Goal: Information Seeking & Learning: Learn about a topic

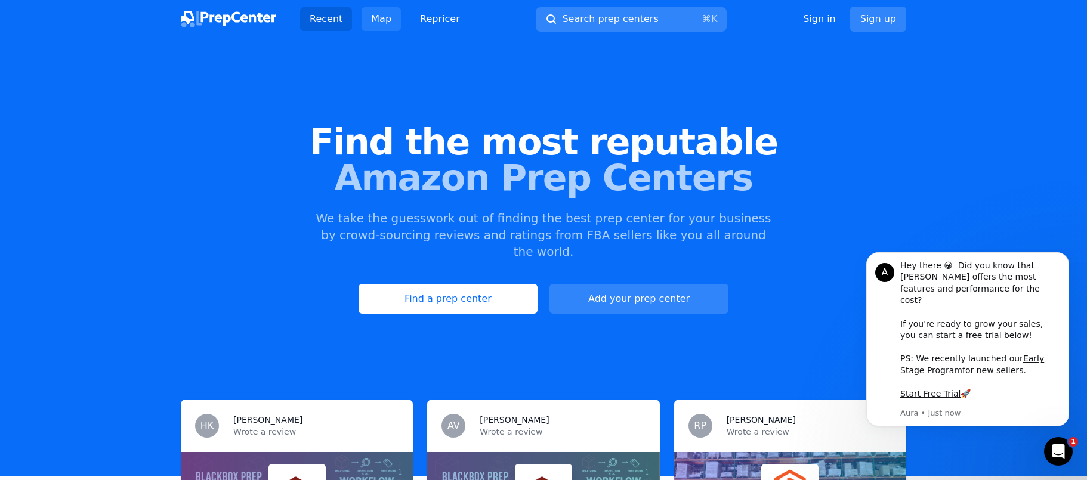
click at [378, 26] on link "Map" at bounding box center [380, 19] width 39 height 24
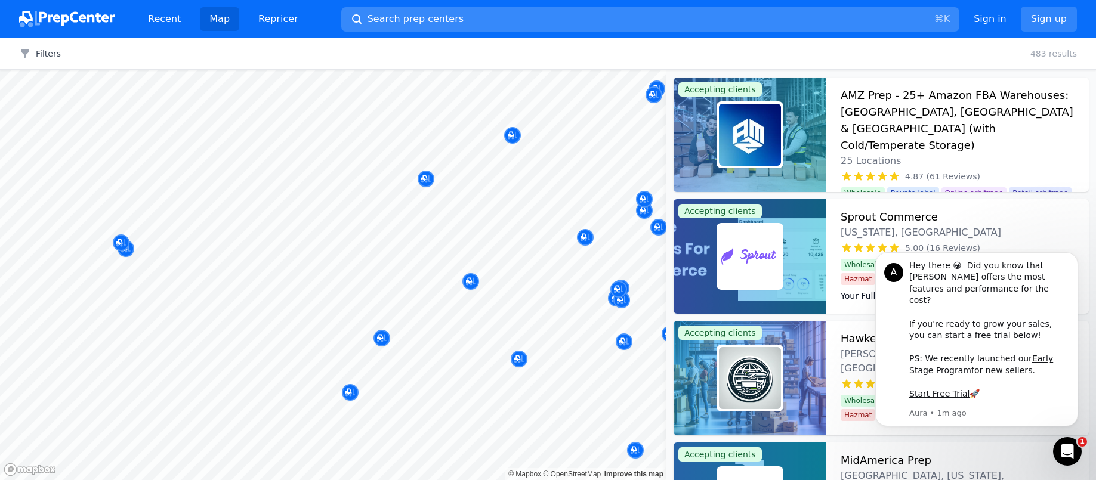
click at [427, 20] on span "Search prep centers" at bounding box center [415, 19] width 96 height 14
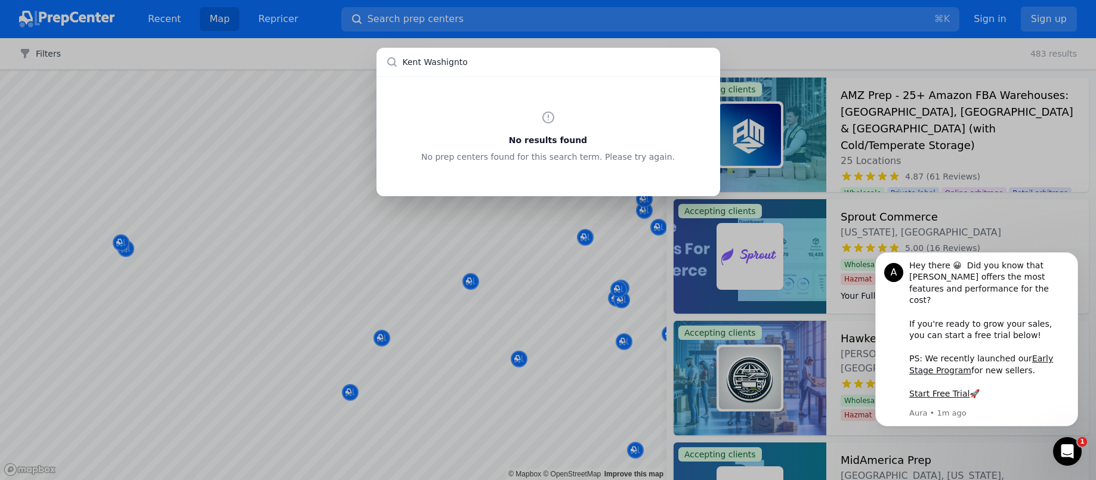
type input "[PERSON_NAME]"
click at [348, 98] on div "No results found No prep centers found for this search term. Please try again." at bounding box center [548, 240] width 1096 height 480
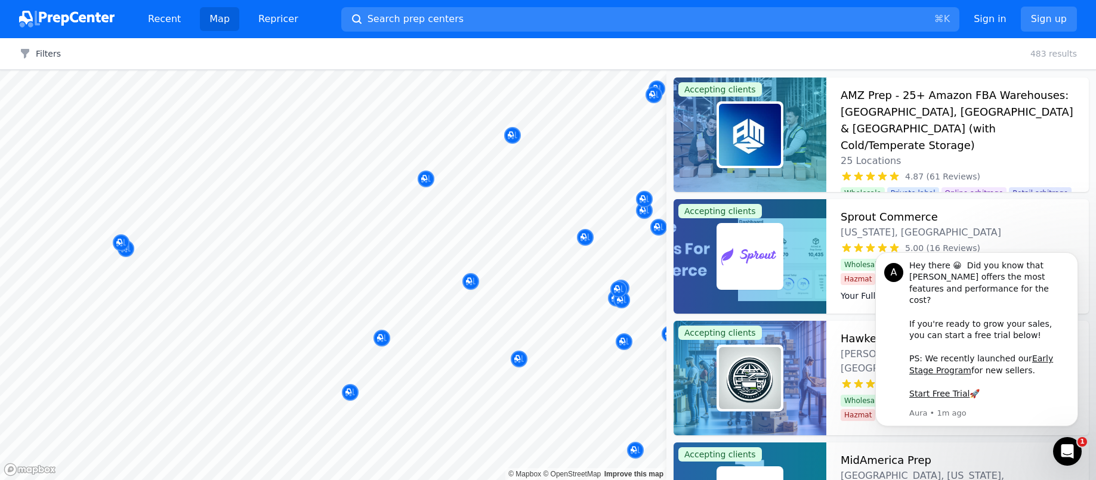
click at [349, 104] on div "No results found No prep centers found for this search term. Please try again." at bounding box center [548, 240] width 1096 height 480
click at [513, 137] on icon "Map marker" at bounding box center [513, 136] width 10 height 8
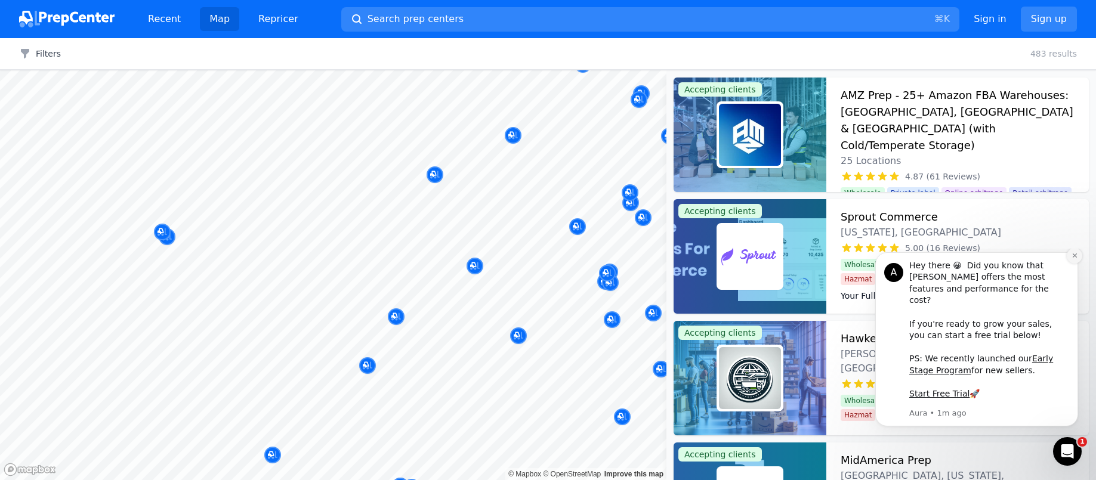
click at [1075, 259] on icon "Dismiss notification" at bounding box center [1074, 255] width 7 height 7
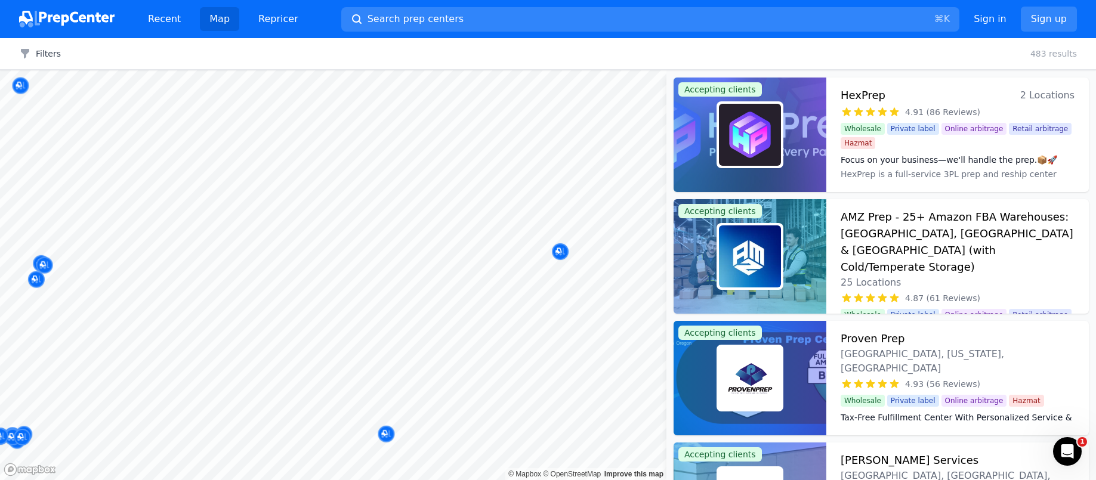
click at [337, 273] on body "Recent Map Repricer Search prep centers ⌘ K Open main menu Sign in Sign up Filt…" at bounding box center [548, 240] width 1096 height 480
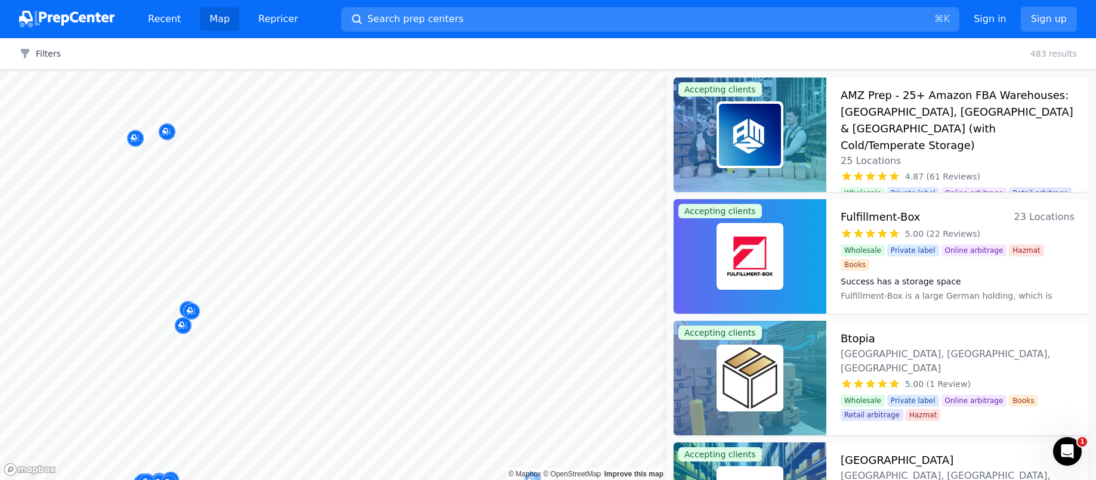
click at [189, 309] on div at bounding box center [183, 313] width 229 height 10
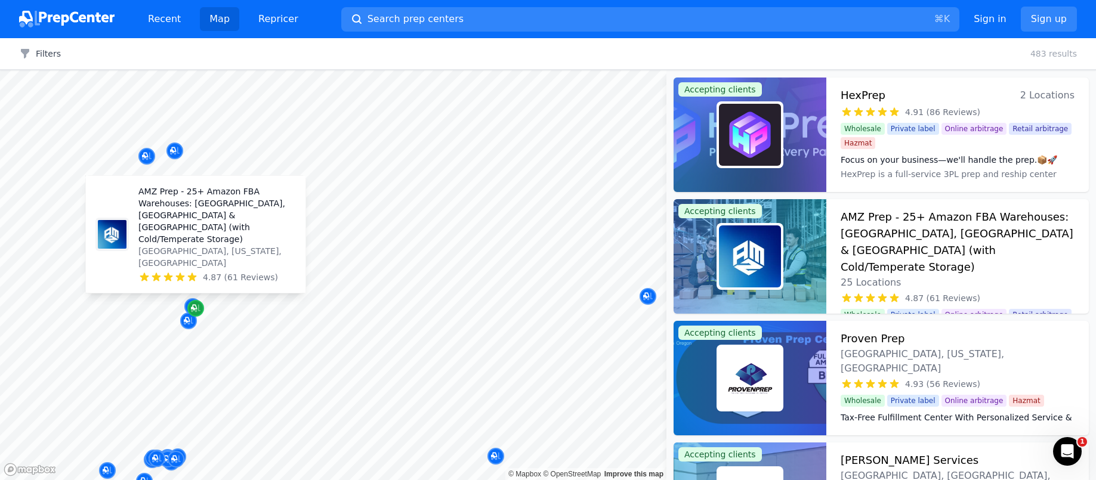
click at [194, 307] on icon "Map marker" at bounding box center [196, 308] width 10 height 12
click at [211, 232] on p "AMZ Prep - 25+ Amazon FBA Warehouses: [GEOGRAPHIC_DATA], [GEOGRAPHIC_DATA] & [G…" at bounding box center [216, 215] width 157 height 60
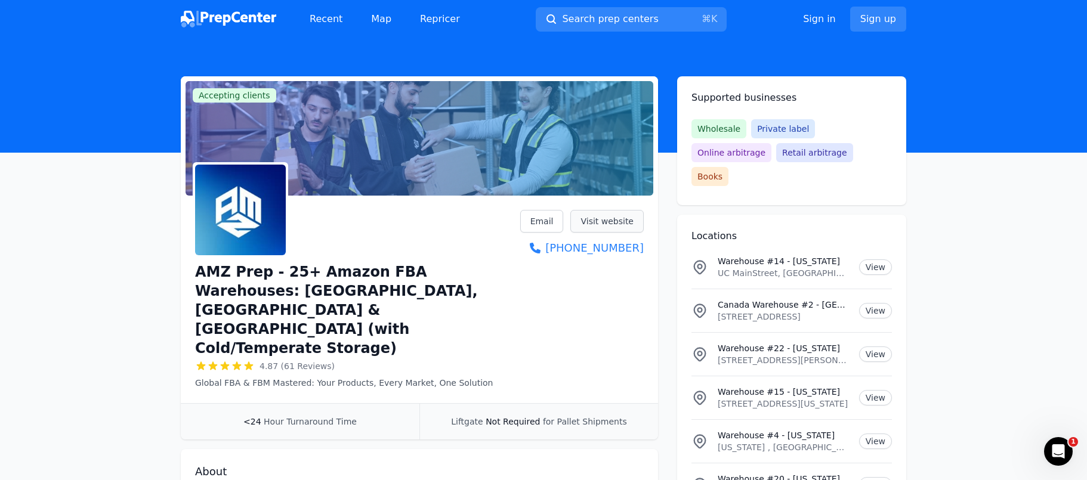
click at [598, 222] on link "Visit website" at bounding box center [606, 221] width 73 height 23
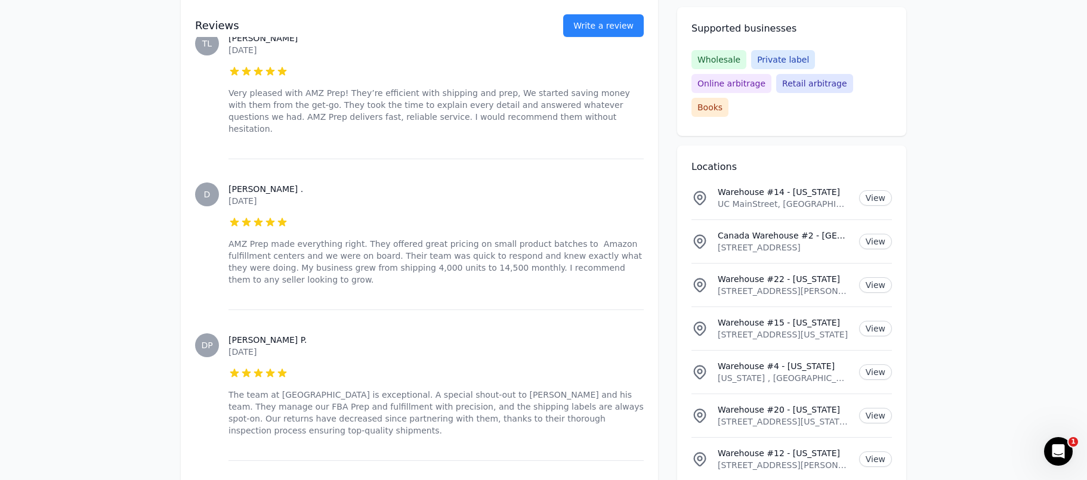
scroll to position [3614, 0]
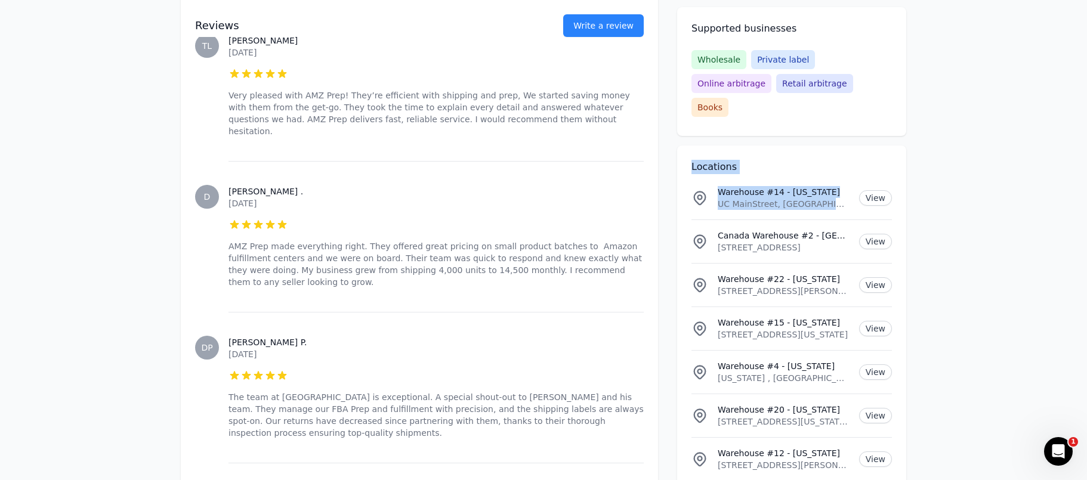
drag, startPoint x: 875, startPoint y: 153, endPoint x: 886, endPoint y: 148, distance: 11.7
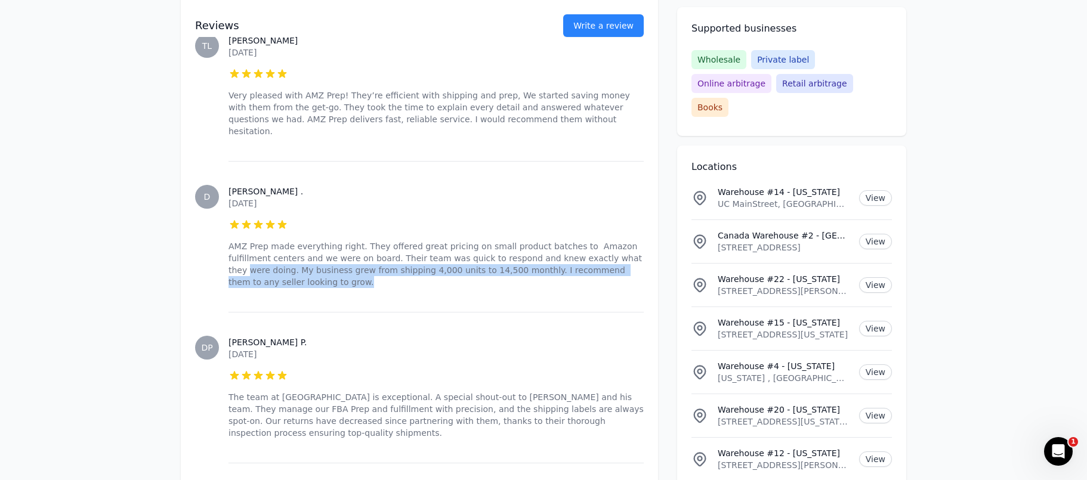
drag, startPoint x: 1009, startPoint y: 151, endPoint x: 1007, endPoint y: 202, distance: 50.7
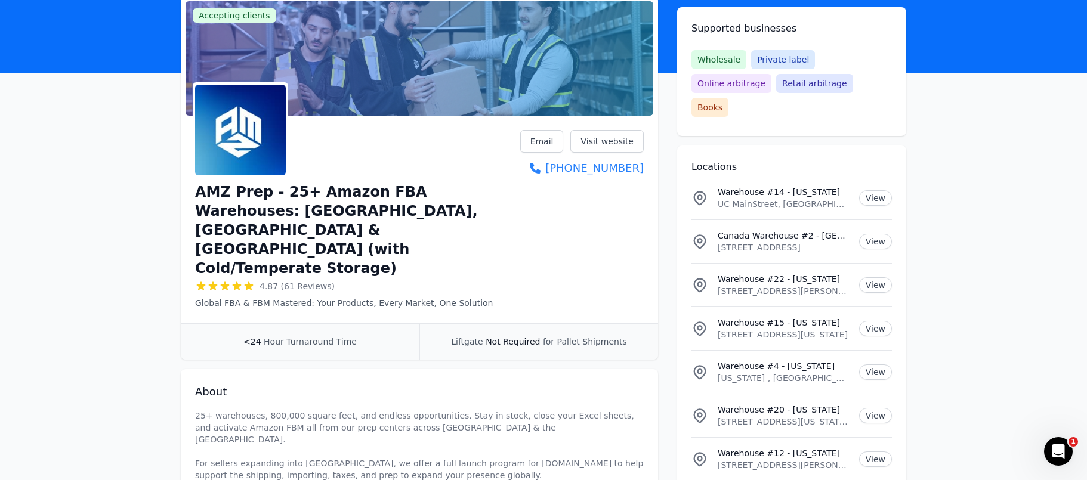
scroll to position [68, 0]
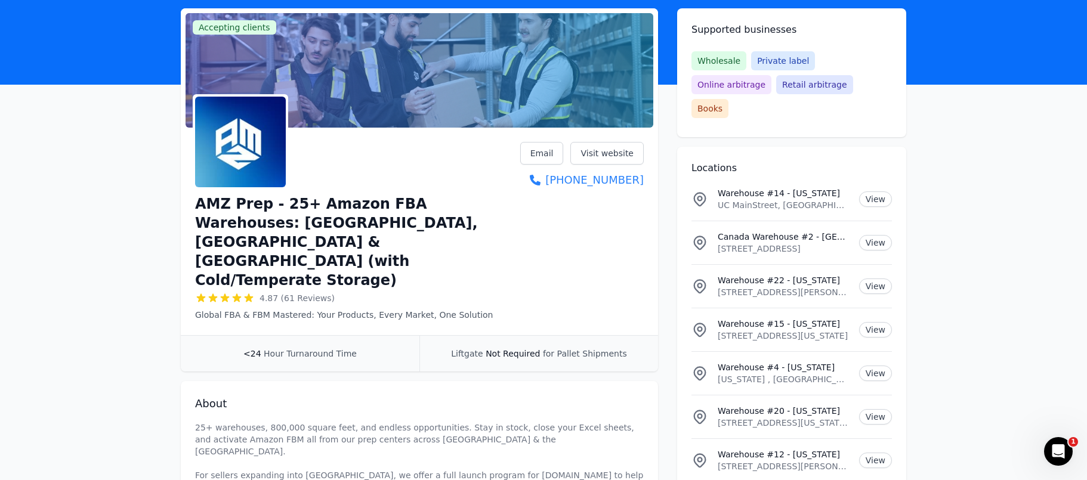
click at [771, 75] on span "Online arbitrage" at bounding box center [731, 84] width 80 height 19
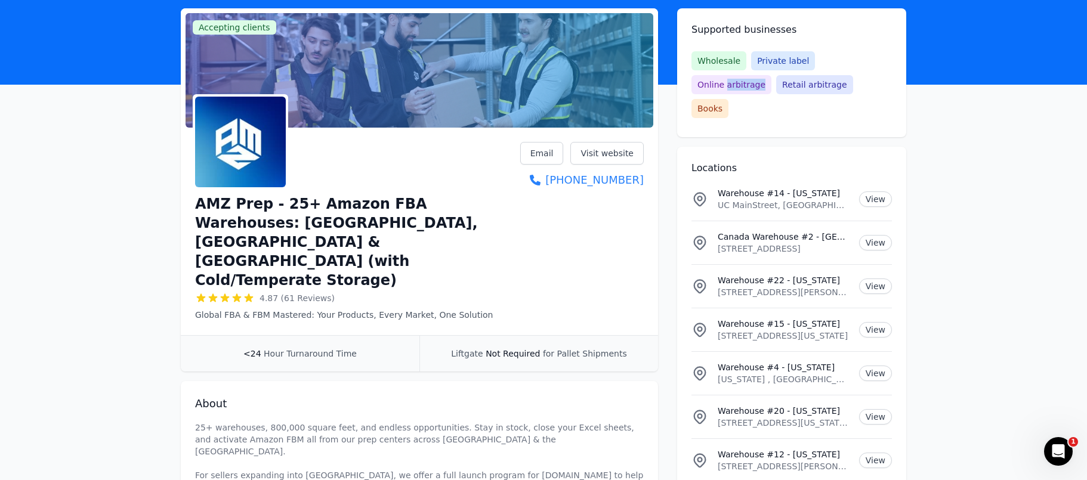
click at [771, 75] on span "Online arbitrage" at bounding box center [731, 84] width 80 height 19
click at [776, 86] on span "Retail arbitrage" at bounding box center [814, 84] width 76 height 19
click at [728, 99] on span "Books" at bounding box center [709, 108] width 37 height 19
click at [771, 75] on span "Online arbitrage" at bounding box center [731, 84] width 80 height 19
click at [542, 154] on link "Email" at bounding box center [542, 153] width 44 height 23
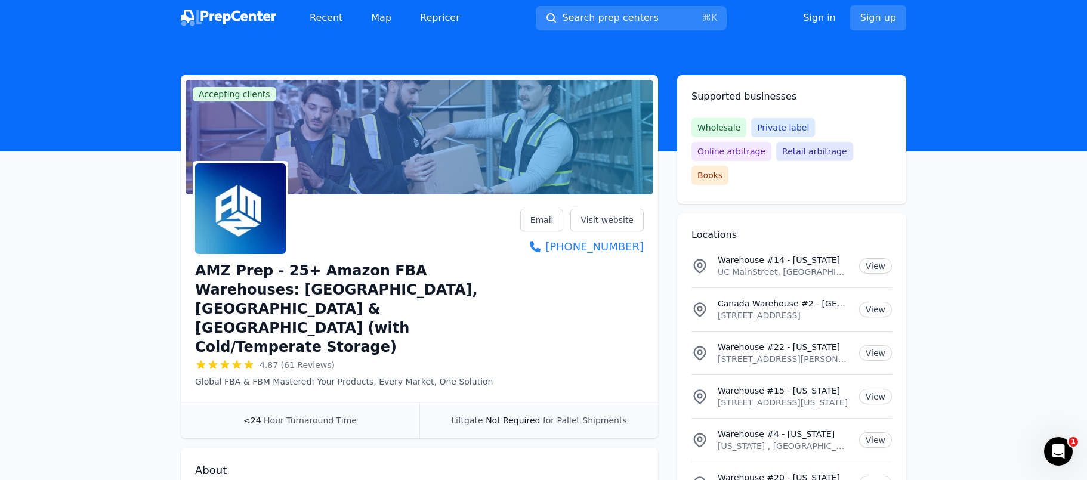
scroll to position [0, 0]
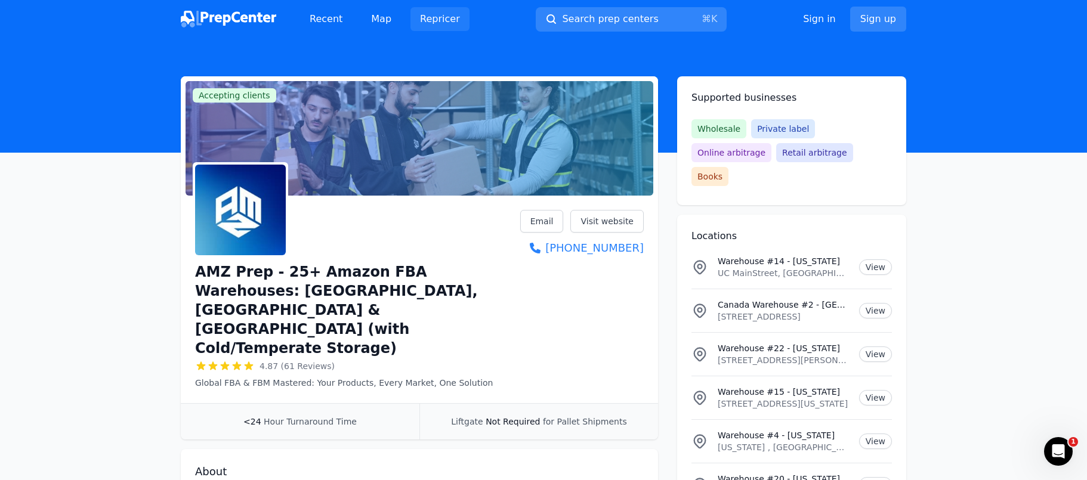
click at [441, 21] on link "Repricer" at bounding box center [439, 19] width 59 height 24
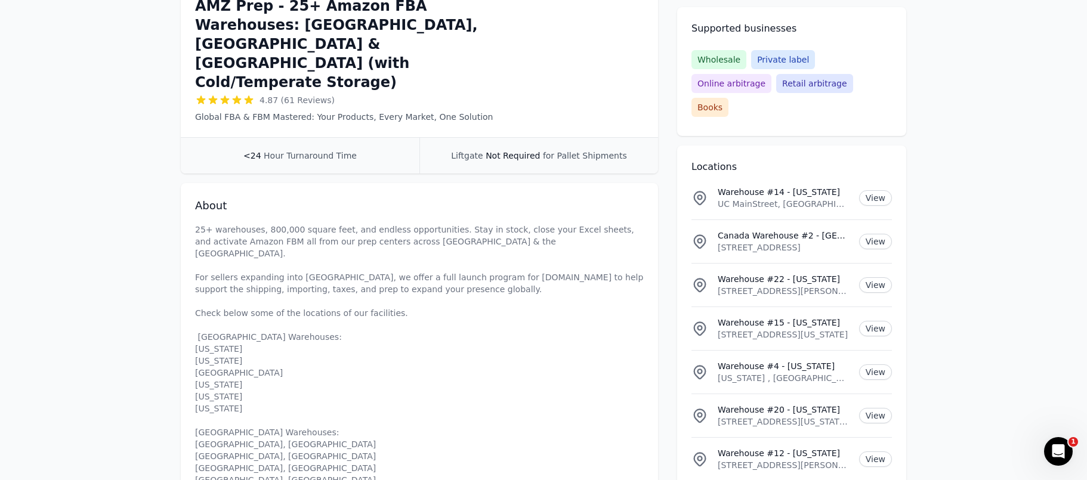
scroll to position [263, 0]
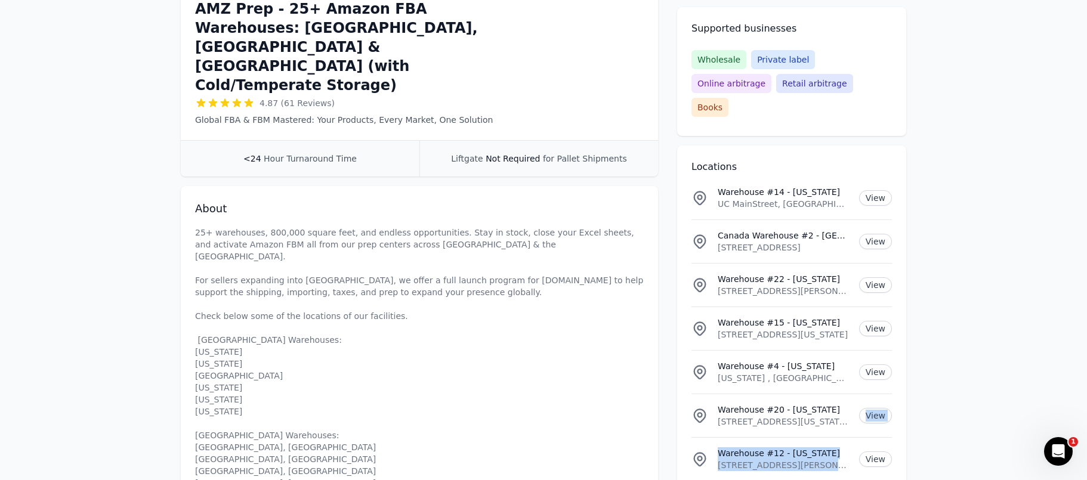
drag, startPoint x: 959, startPoint y: 189, endPoint x: 945, endPoint y: 205, distance: 21.2
drag, startPoint x: 844, startPoint y: 129, endPoint x: 846, endPoint y: 86, distance: 43.0
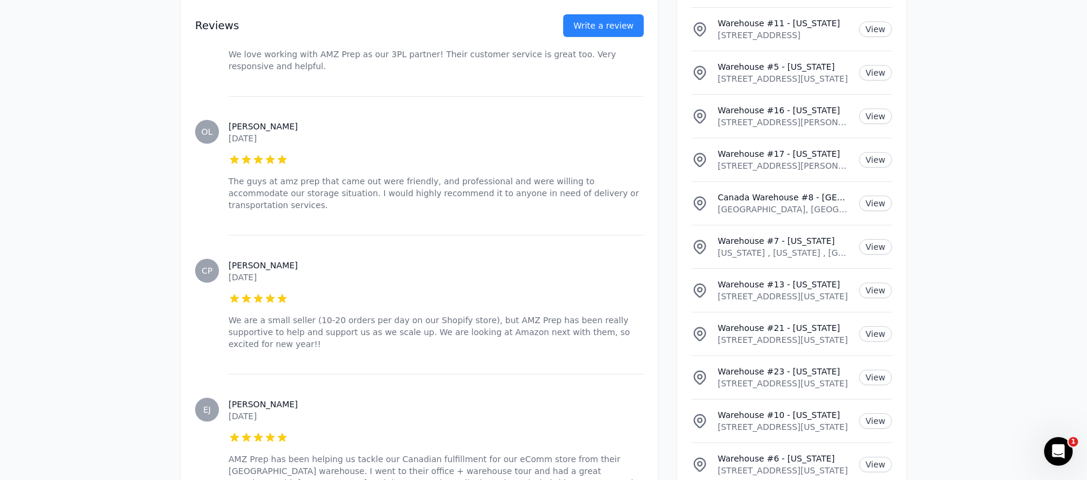
scroll to position [8833, 0]
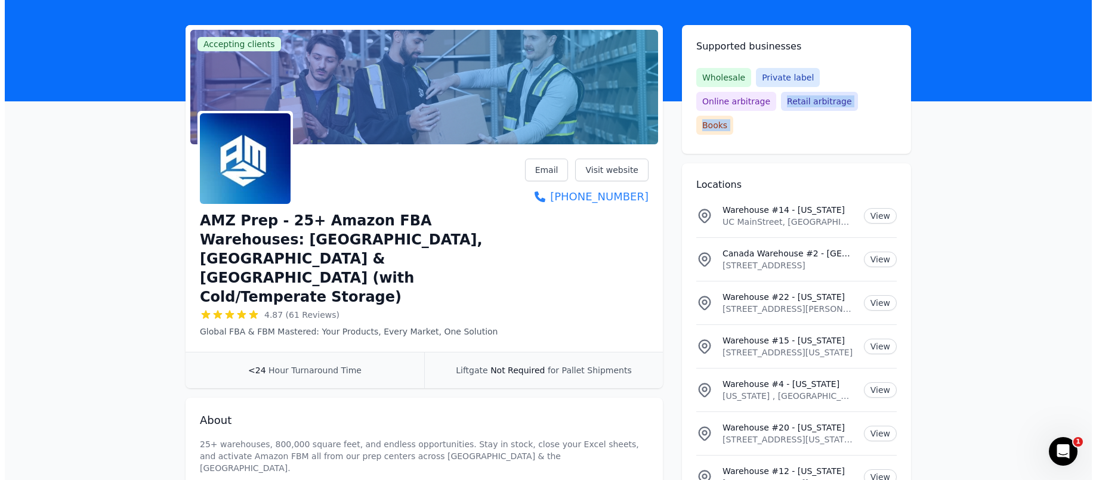
scroll to position [0, 0]
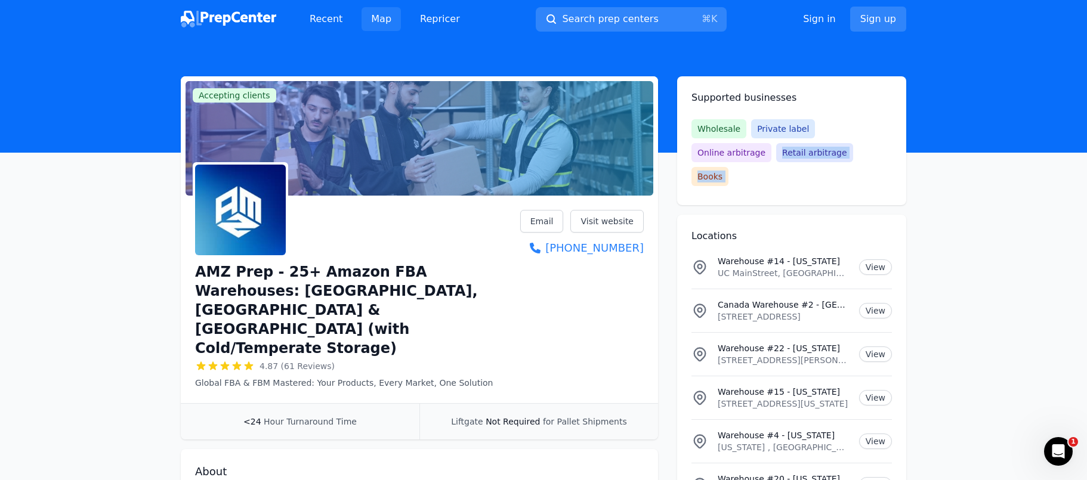
click at [387, 18] on link "Map" at bounding box center [380, 19] width 39 height 24
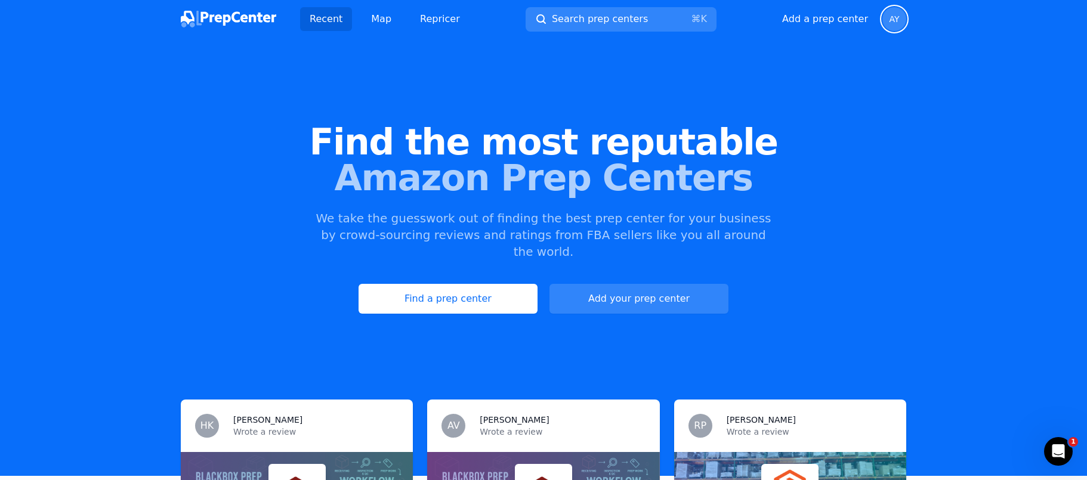
click at [898, 23] on span "AY" at bounding box center [894, 19] width 10 height 8
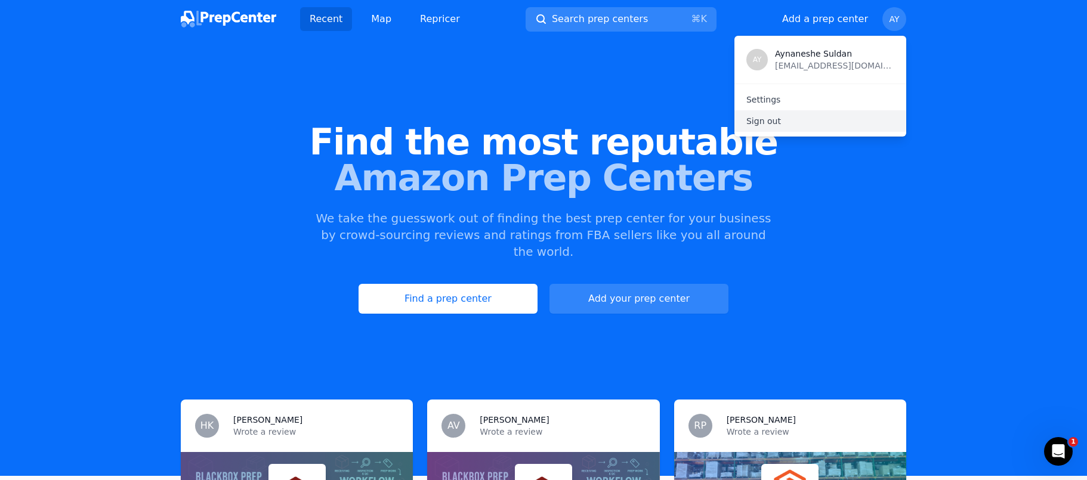
click at [772, 118] on p "Sign out" at bounding box center [820, 121] width 148 height 12
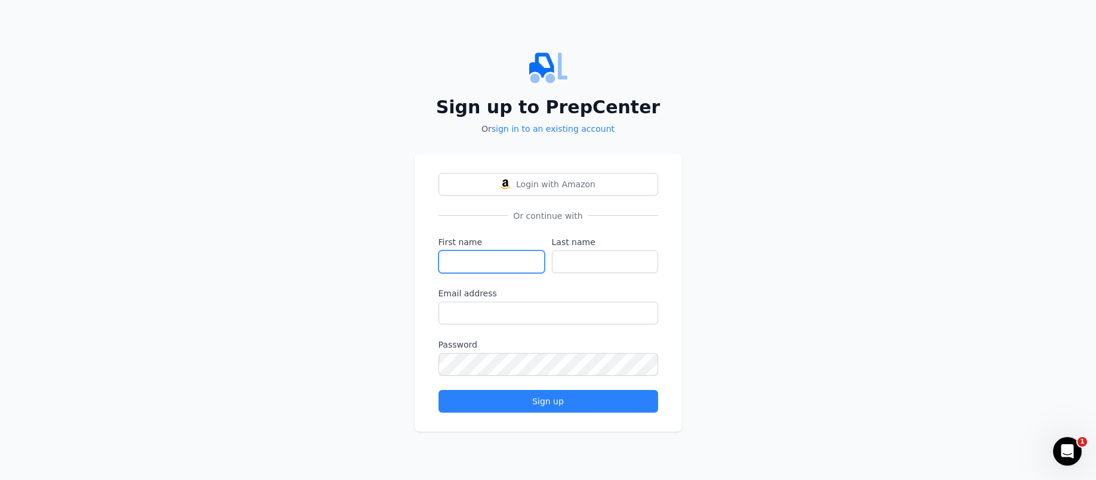
click at [466, 267] on input "First name" at bounding box center [491, 261] width 106 height 23
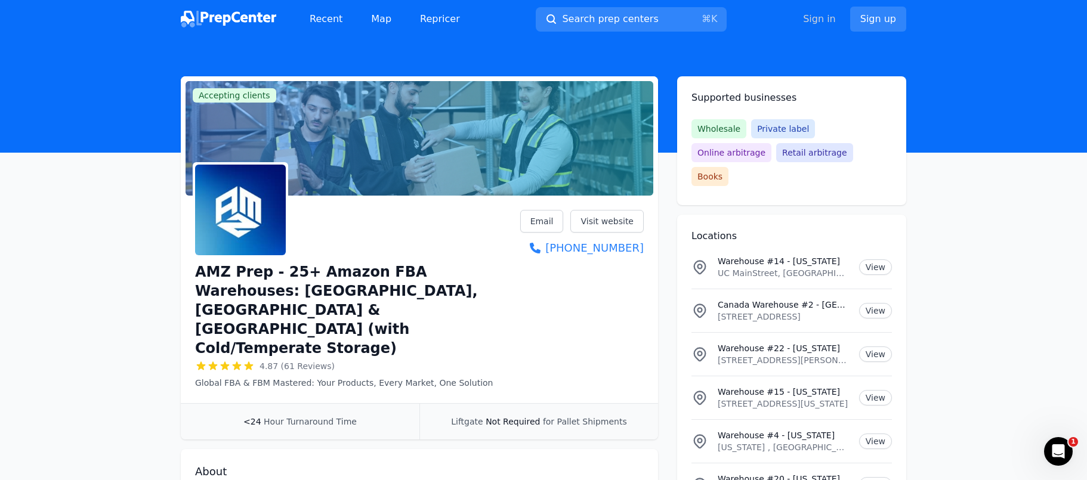
click at [825, 16] on link "Sign in" at bounding box center [819, 19] width 33 height 14
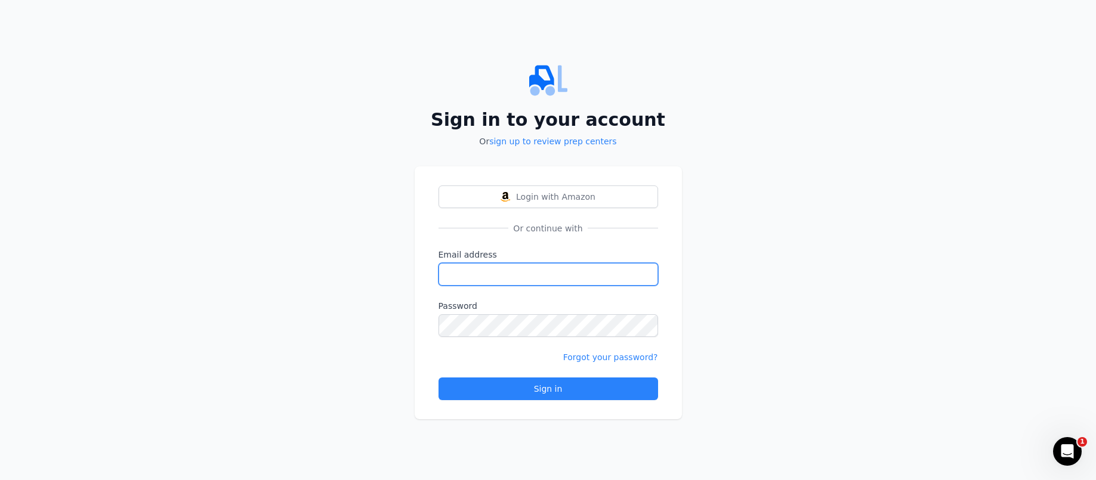
click at [477, 276] on input "Email address" at bounding box center [547, 274] width 219 height 23
type input "aynsuldan@gmail.com"
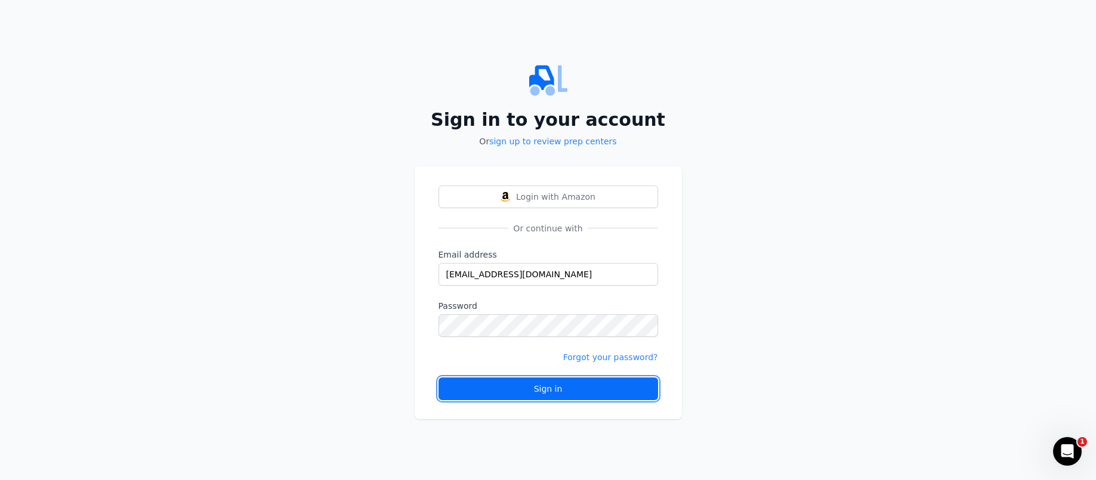
click at [542, 385] on div "Sign in" at bounding box center [547, 389] width 199 height 12
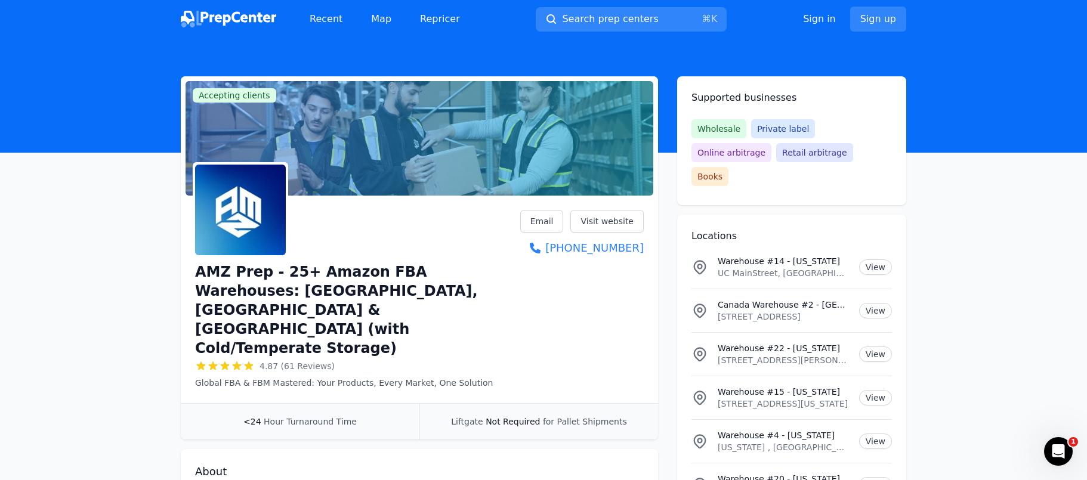
click at [357, 280] on h1 "AMZ Prep - 25+ Amazon FBA Warehouses: [GEOGRAPHIC_DATA], [GEOGRAPHIC_DATA] & [G…" at bounding box center [357, 309] width 325 height 95
click at [336, 284] on h1 "AMZ Prep - 25+ Amazon FBA Warehouses: [GEOGRAPHIC_DATA], [GEOGRAPHIC_DATA] & [G…" at bounding box center [357, 309] width 325 height 95
click at [246, 222] on img at bounding box center [240, 210] width 91 height 91
click at [217, 286] on h1 "AMZ Prep - 25+ Amazon FBA Warehouses: [GEOGRAPHIC_DATA], [GEOGRAPHIC_DATA] & [G…" at bounding box center [357, 309] width 325 height 95
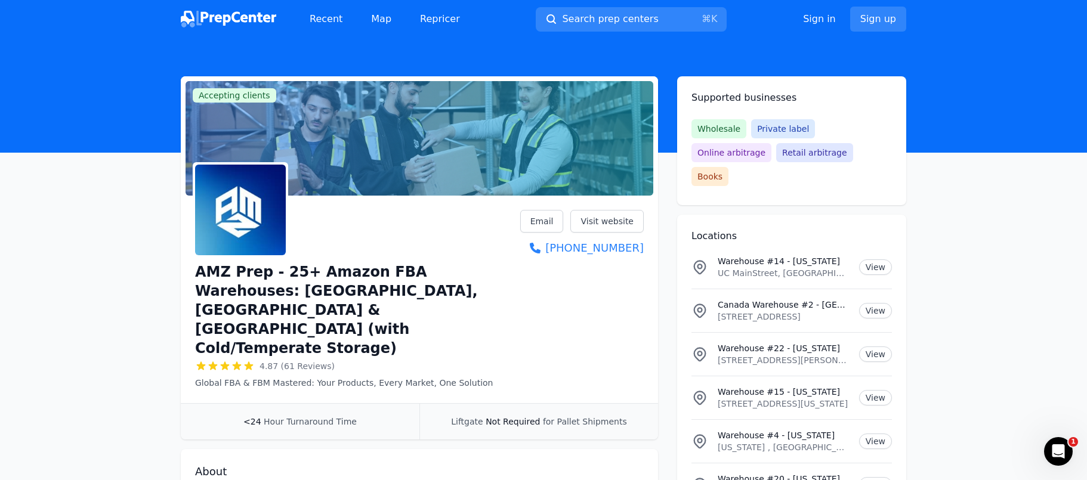
click at [375, 301] on div "AMZ Prep - 25+ Amazon FBA Warehouses: US, Canada & UK (with Cold/Temperate Stor…" at bounding box center [357, 324] width 325 height 129
click at [376, 285] on h1 "AMZ Prep - 25+ Amazon FBA Warehouses: [GEOGRAPHIC_DATA], [GEOGRAPHIC_DATA] & [G…" at bounding box center [357, 309] width 325 height 95
click at [385, 290] on h1 "AMZ Prep - 25+ Amazon FBA Warehouses: [GEOGRAPHIC_DATA], [GEOGRAPHIC_DATA] & [G…" at bounding box center [357, 309] width 325 height 95
click at [600, 226] on link "Visit website" at bounding box center [606, 221] width 73 height 23
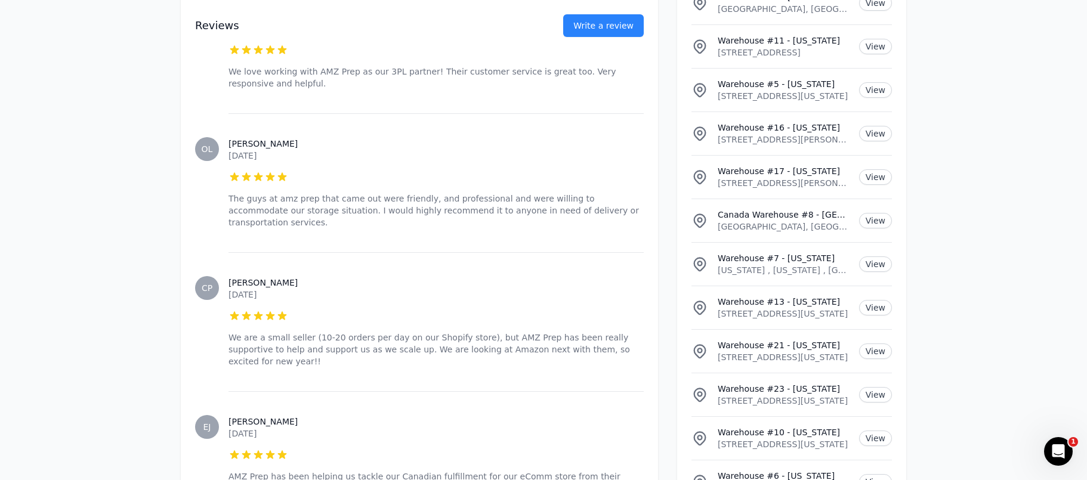
scroll to position [8857, 0]
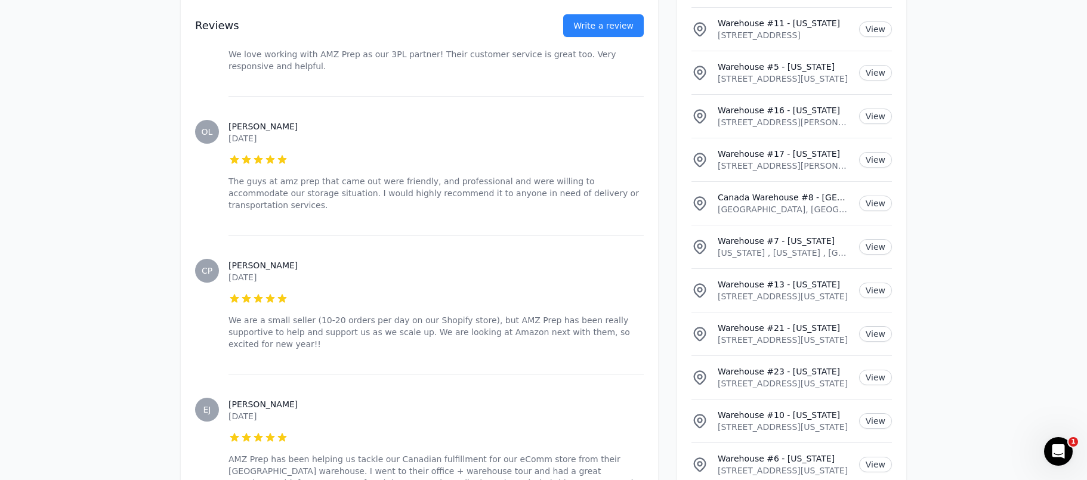
drag, startPoint x: 824, startPoint y: 307, endPoint x: 62, endPoint y: 478, distance: 781.1
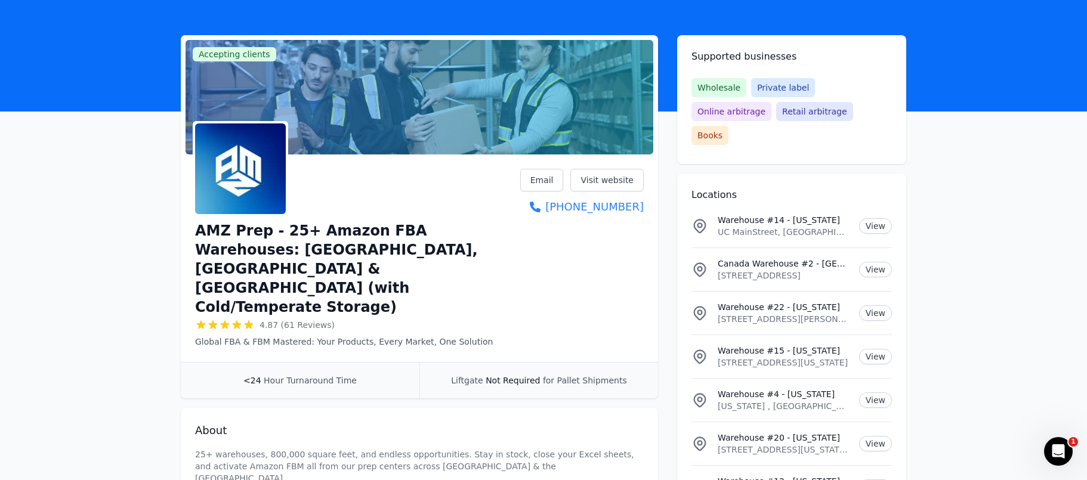
scroll to position [18, 0]
